Goal: Browse casually

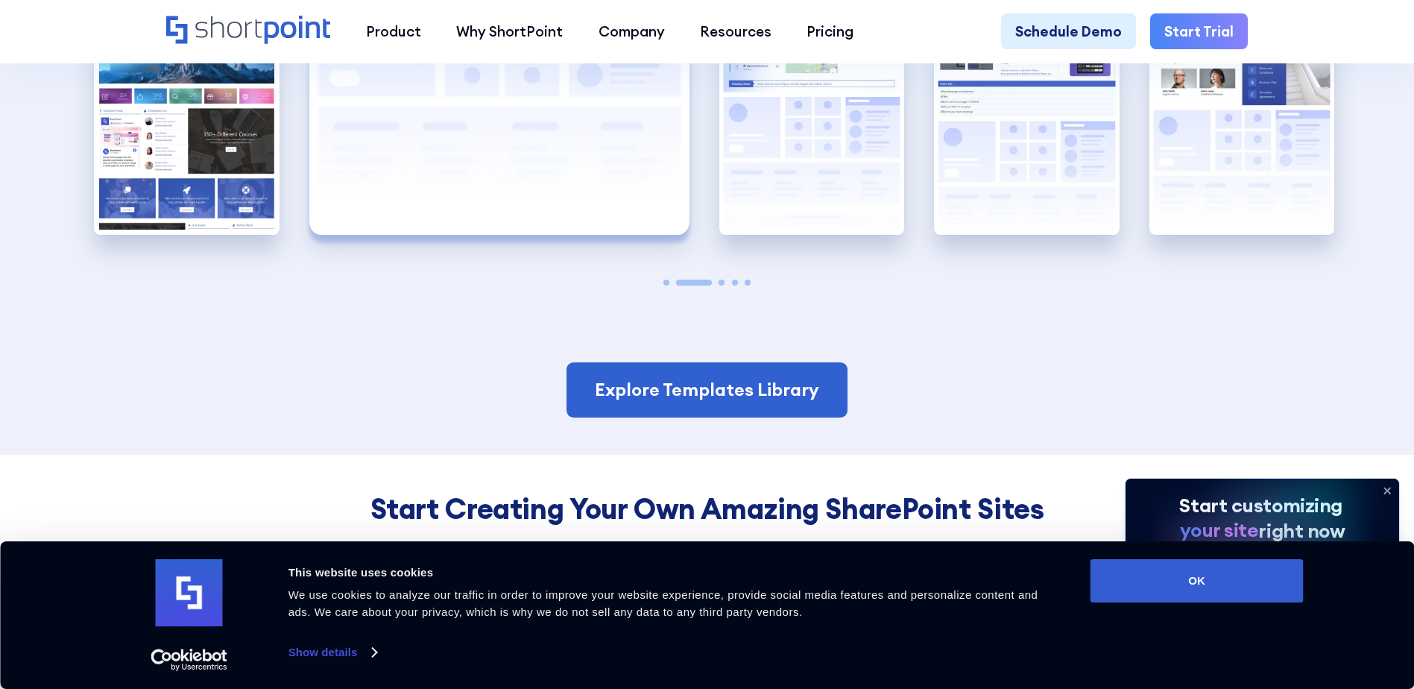
scroll to position [3230, 0]
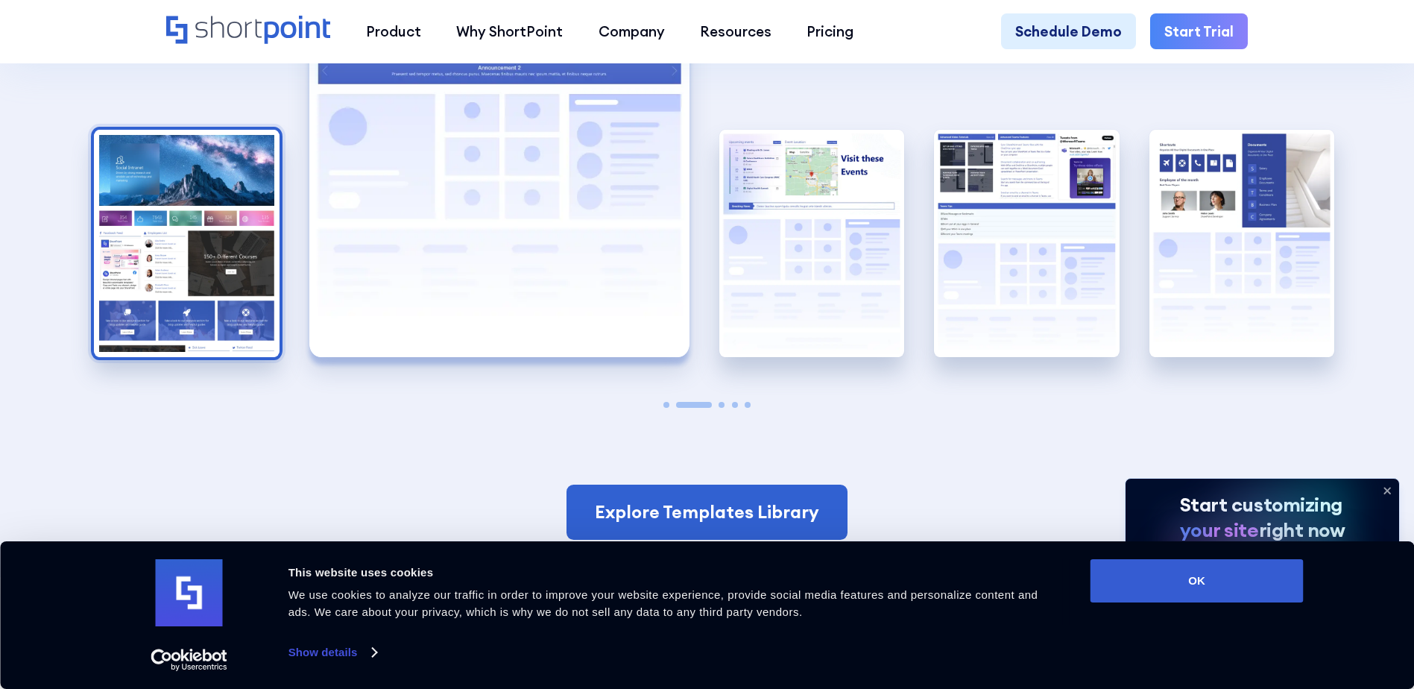
click at [144, 307] on img "1 / 5" at bounding box center [187, 243] width 186 height 227
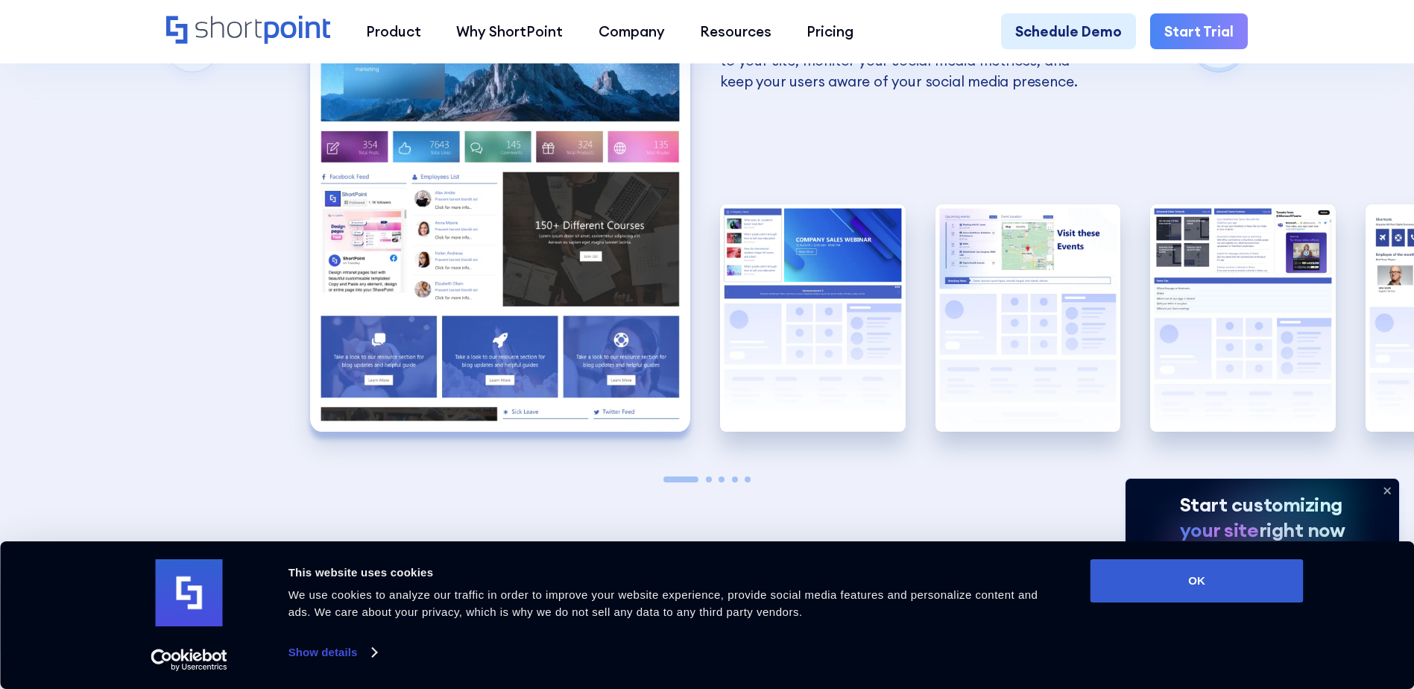
scroll to position [3081, 0]
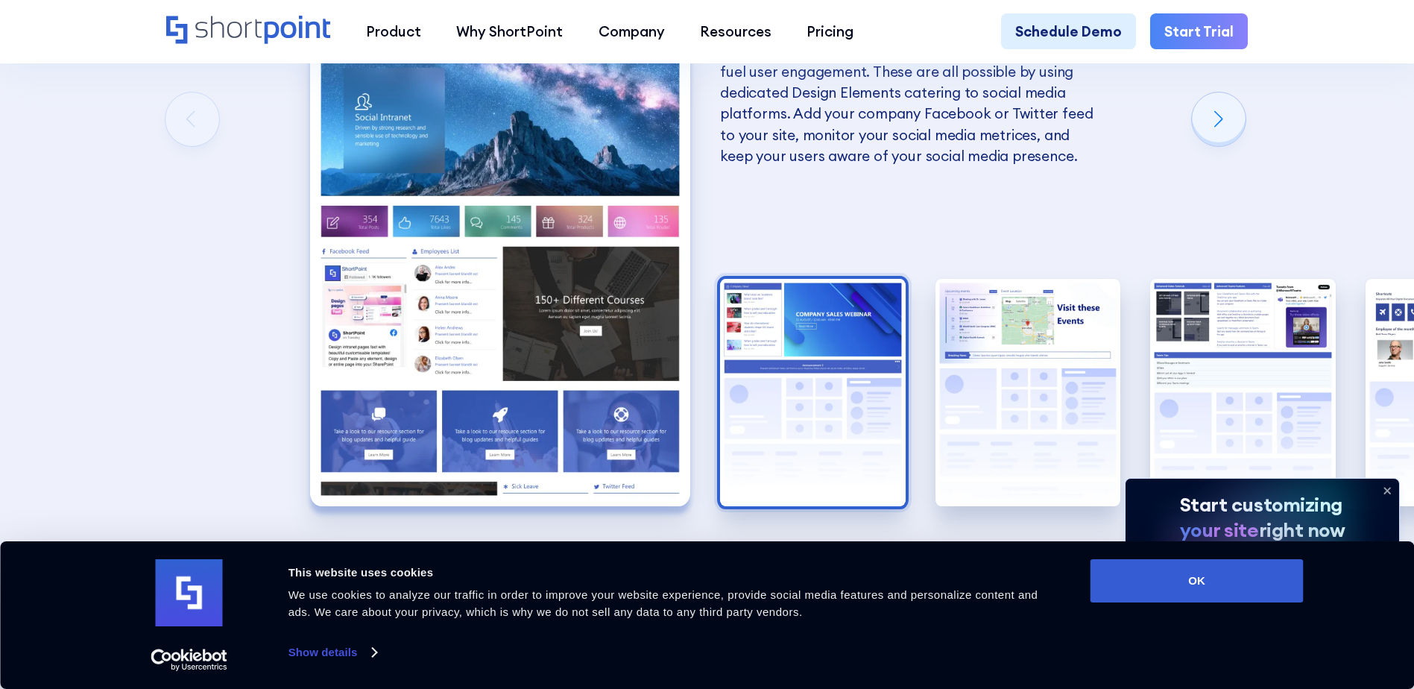
click at [840, 391] on img "2 / 5" at bounding box center [813, 392] width 186 height 227
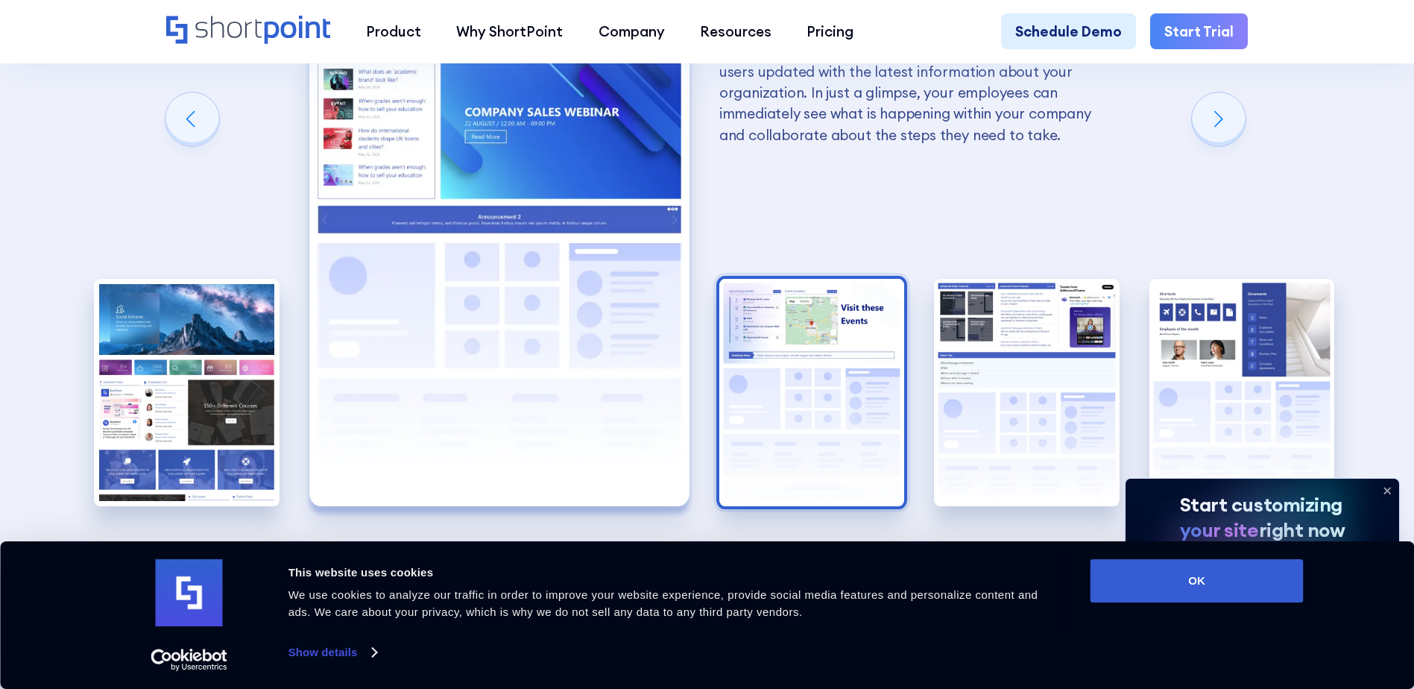
click at [874, 389] on img "3 / 5" at bounding box center [812, 392] width 186 height 227
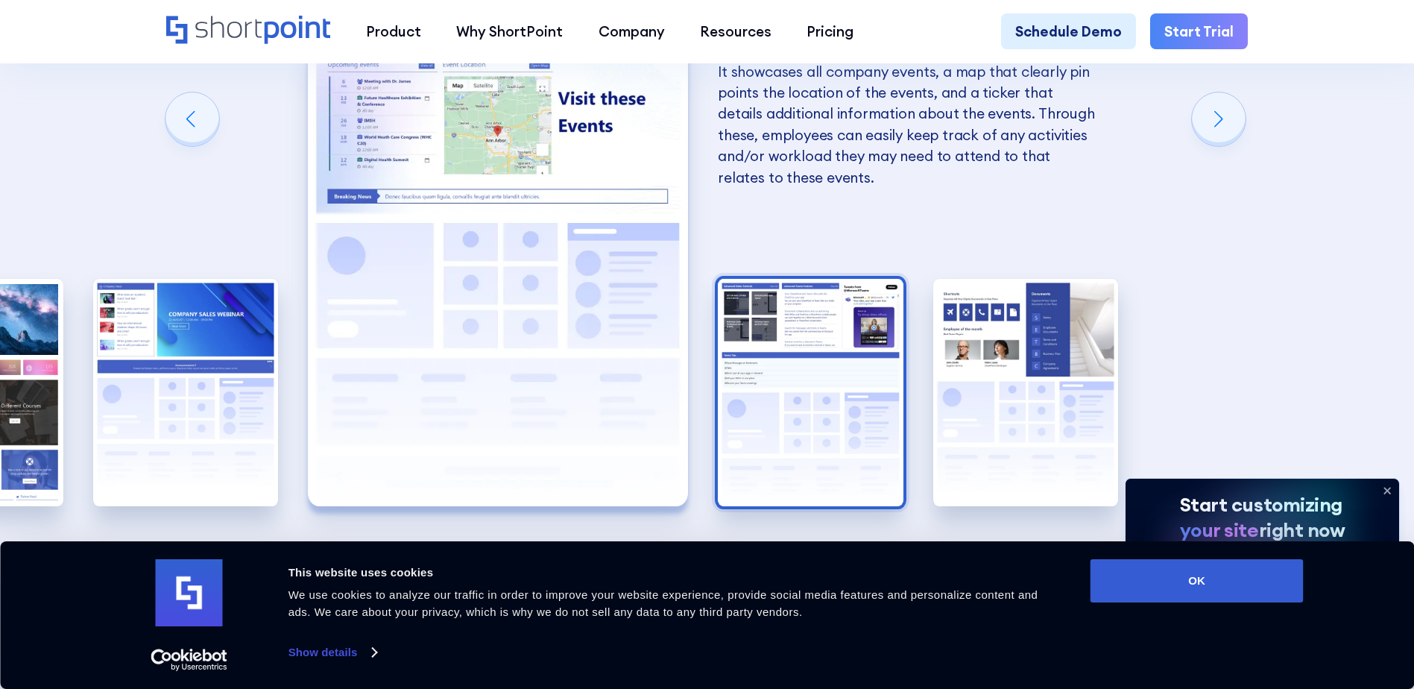
click at [861, 391] on img "4 / 5" at bounding box center [811, 392] width 186 height 227
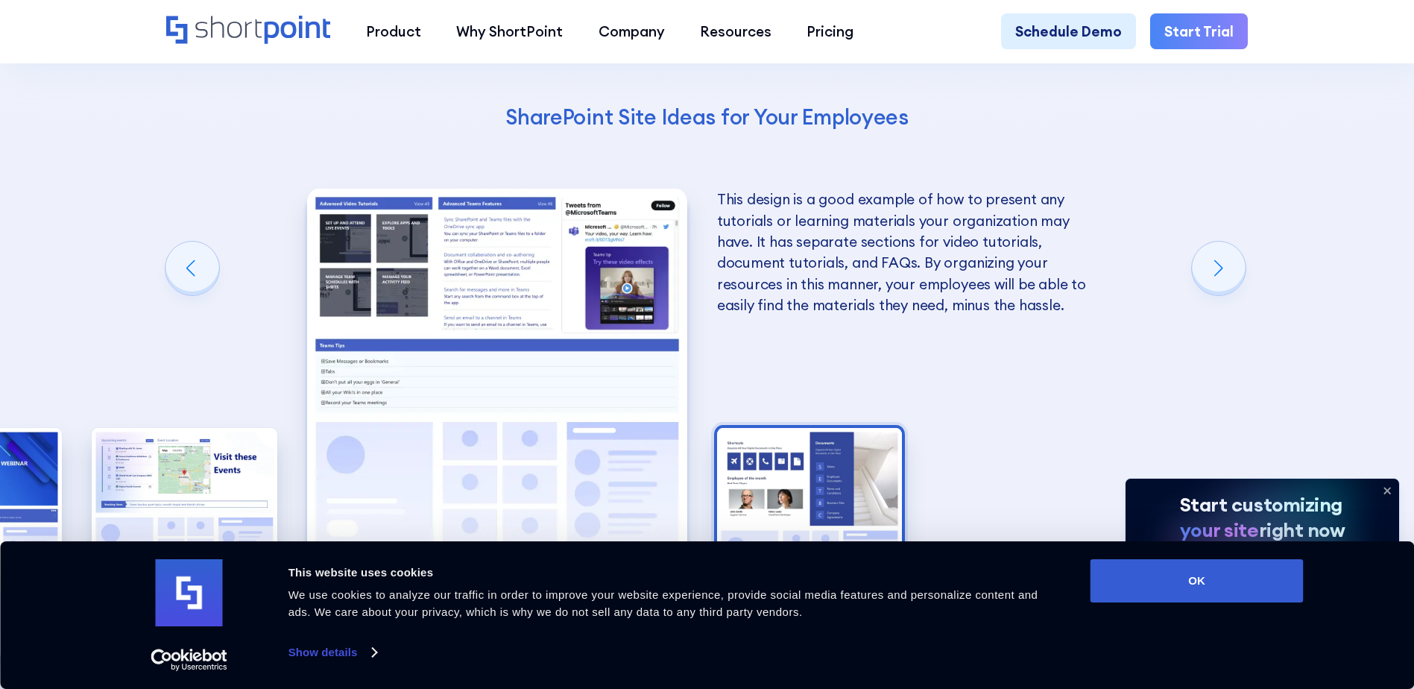
scroll to position [3006, 0]
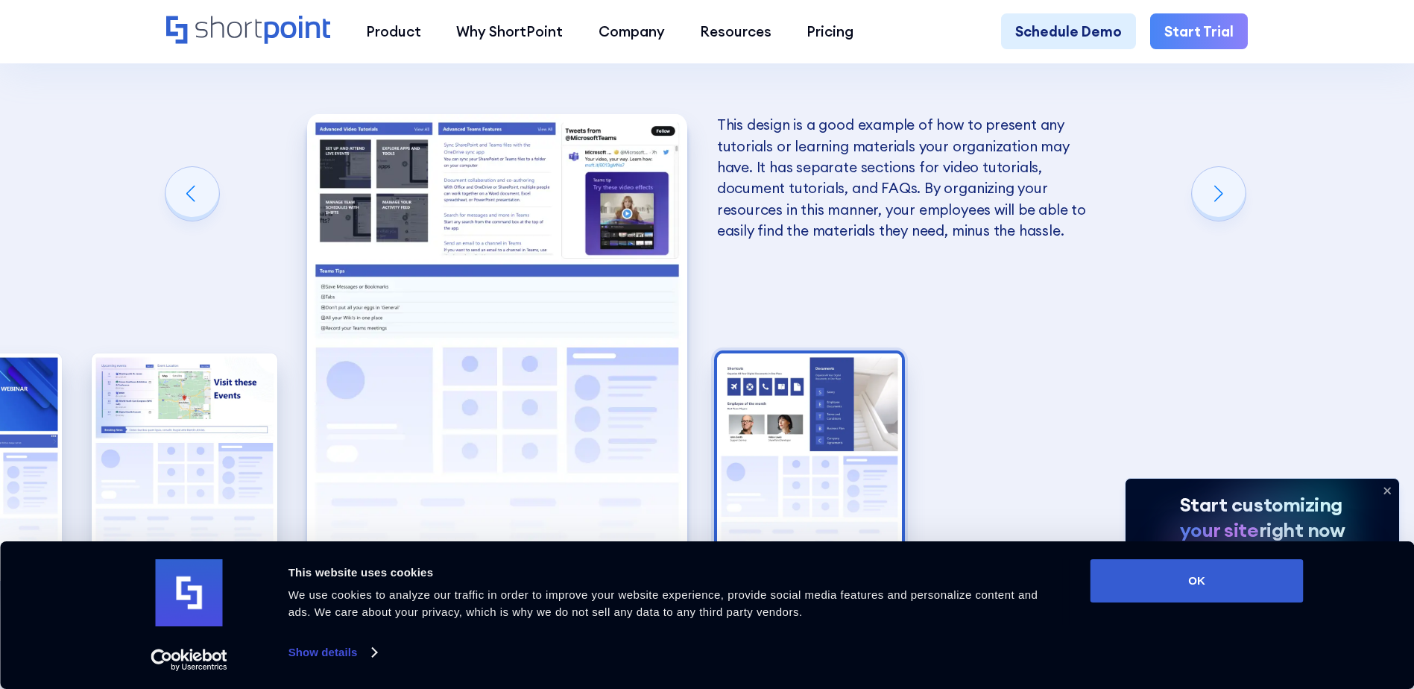
click at [764, 396] on img "5 / 5" at bounding box center [810, 466] width 186 height 227
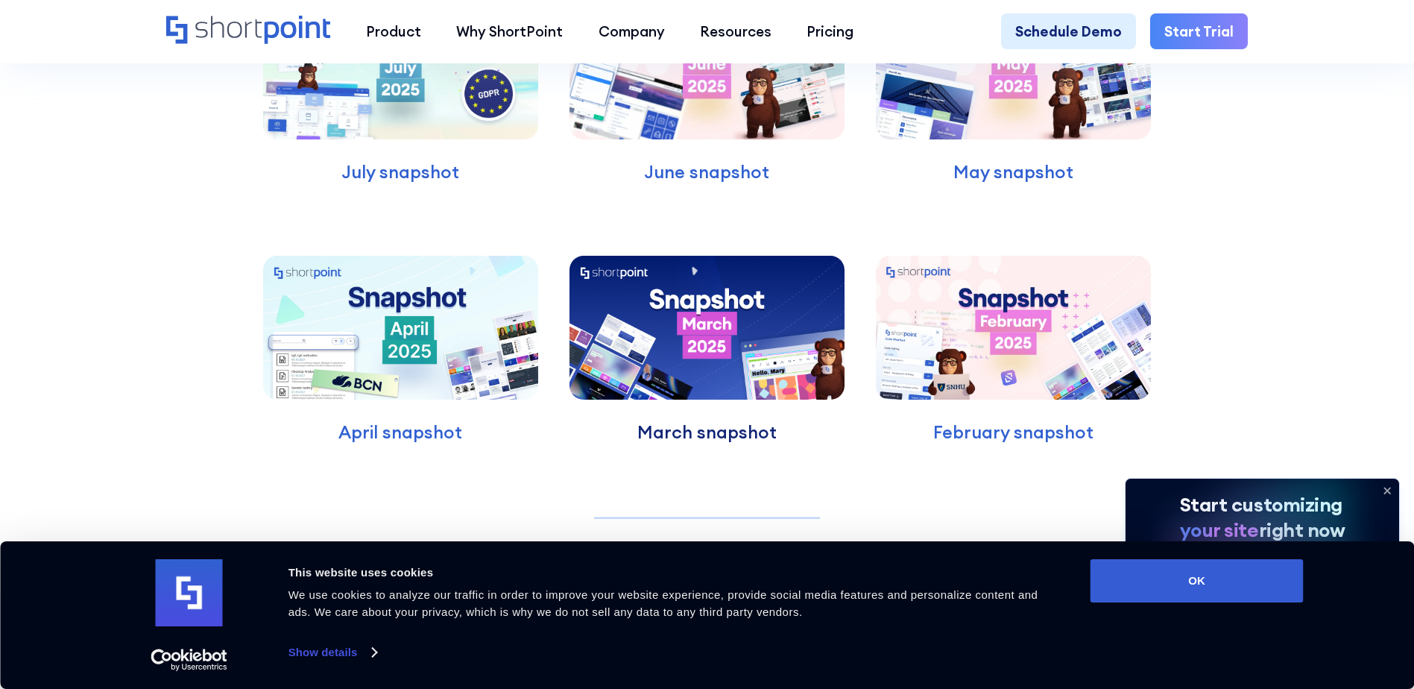
scroll to position [4720, 0]
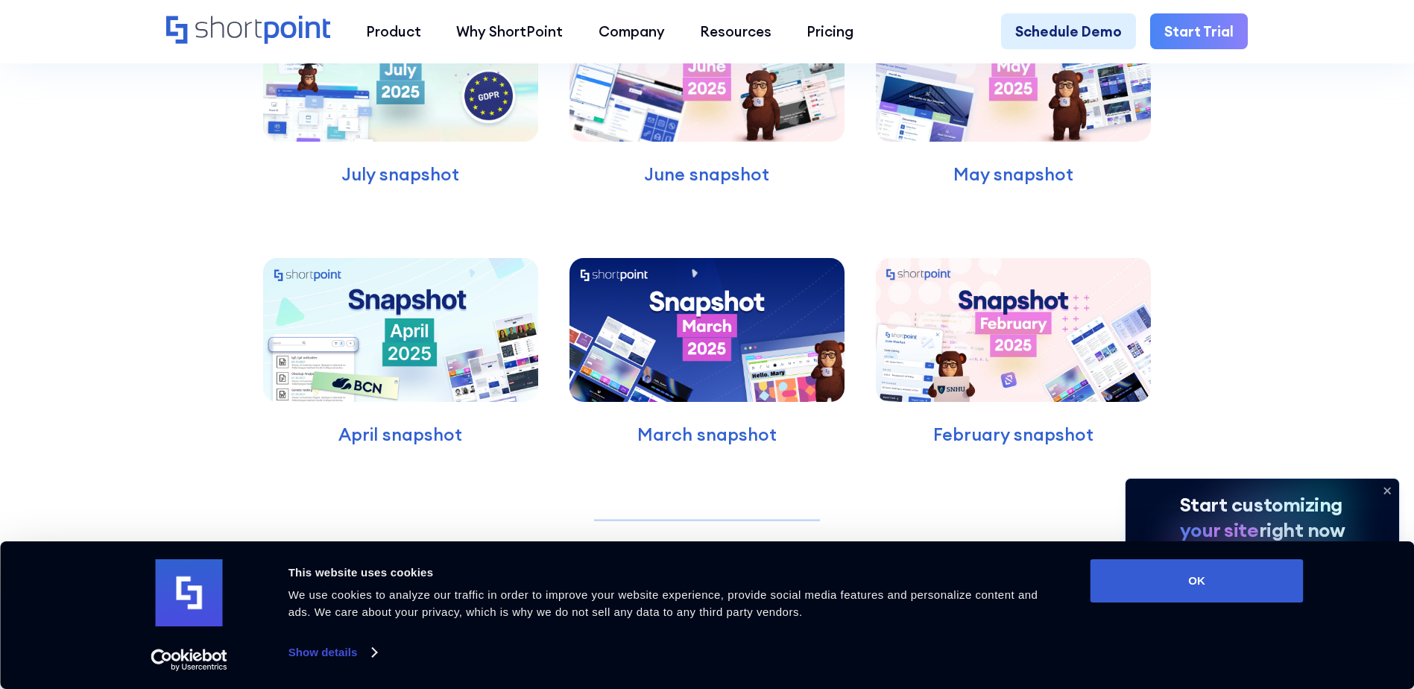
click at [376, 129] on img at bounding box center [400, 70] width 274 height 144
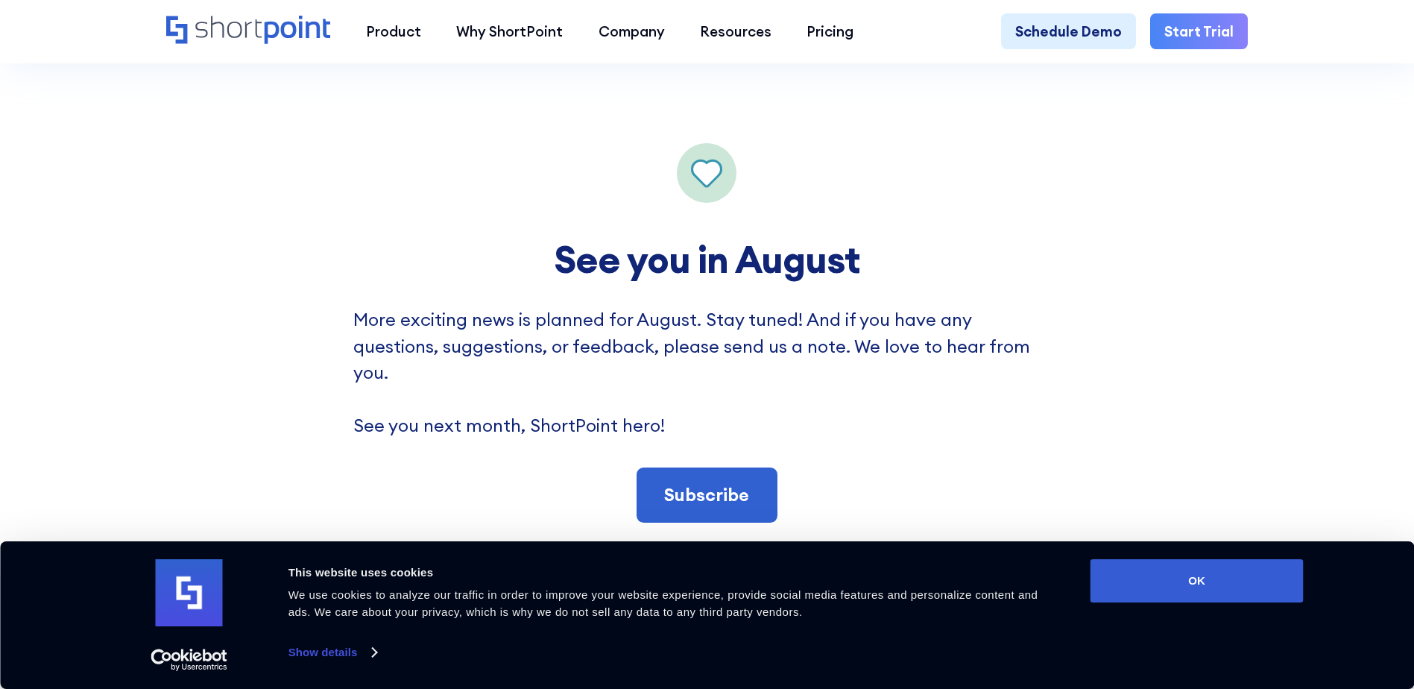
scroll to position [9241, 0]
